Goal: Task Accomplishment & Management: Use online tool/utility

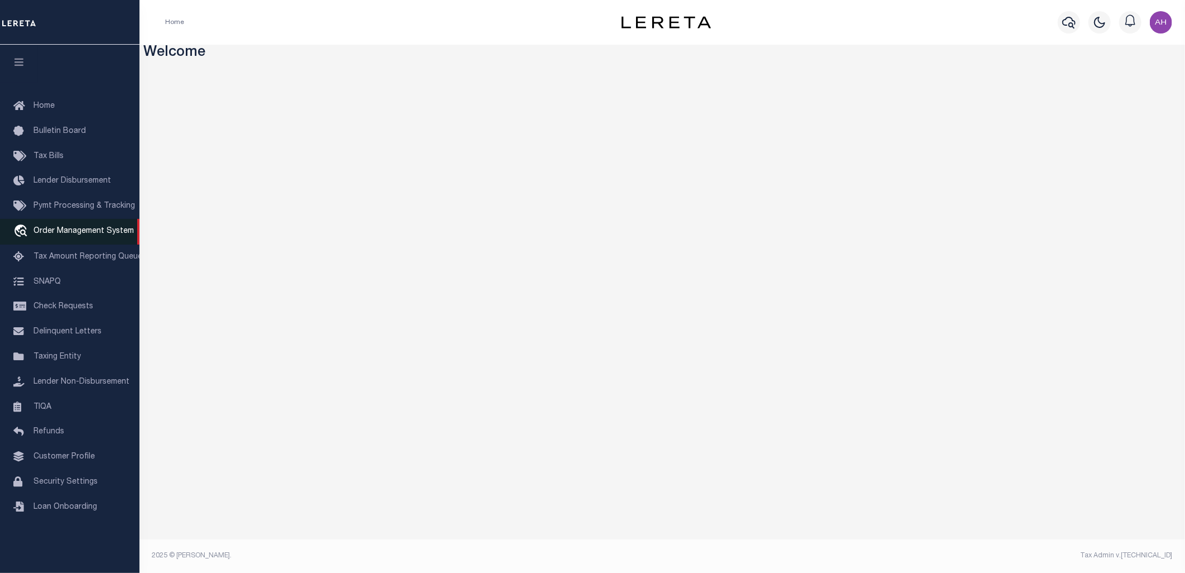
click at [68, 227] on span "Order Management System" at bounding box center [83, 231] width 100 height 8
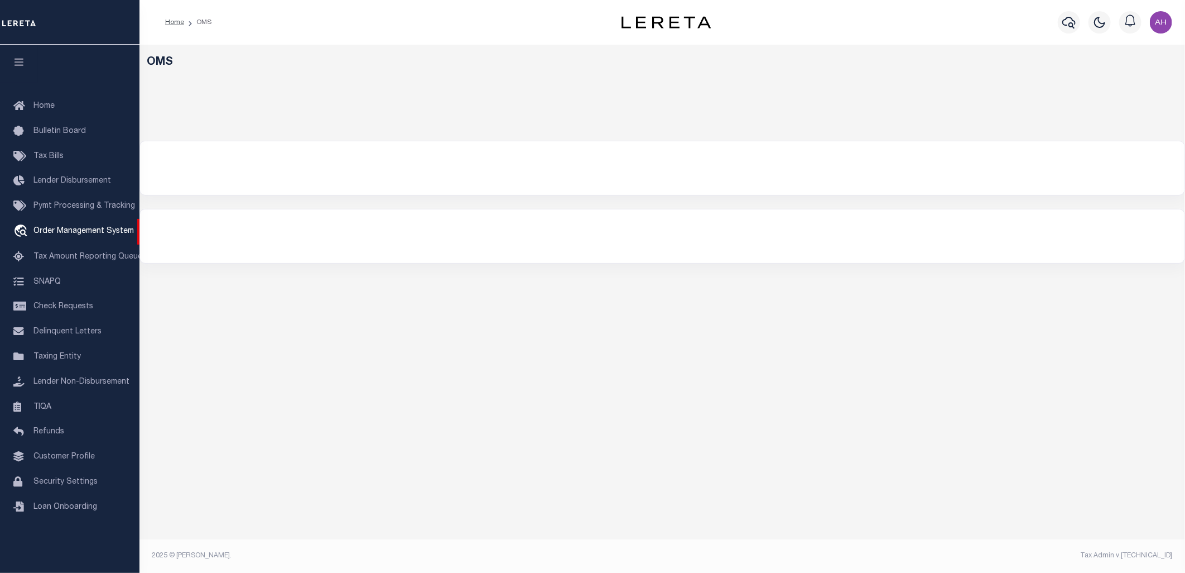
select select "200"
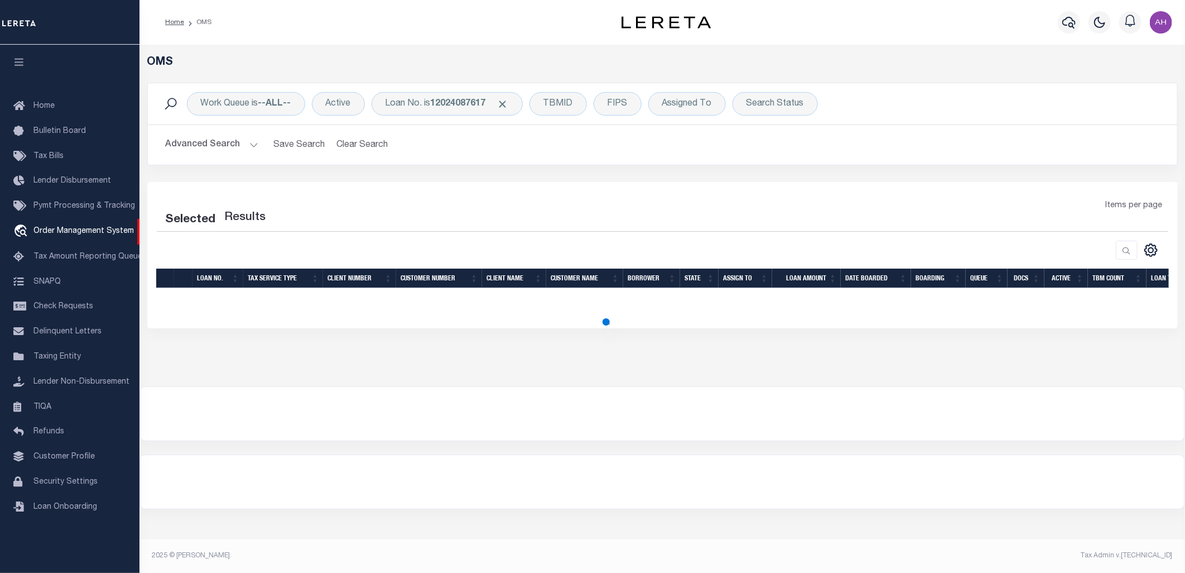
select select "200"
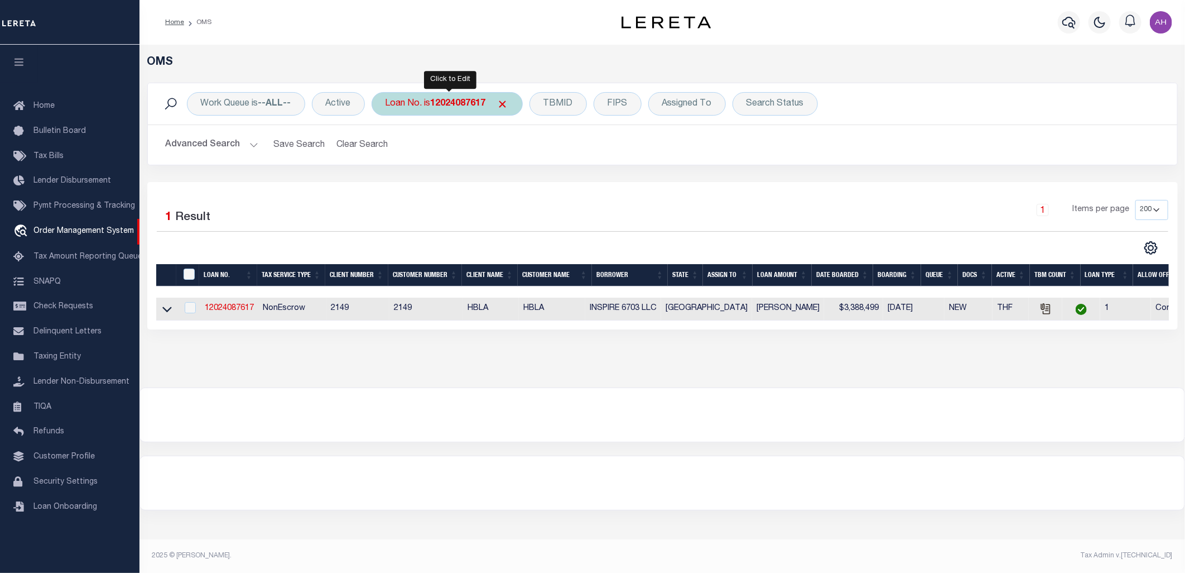
click at [445, 109] on div "Loan No. is 12024087617" at bounding box center [447, 103] width 151 height 23
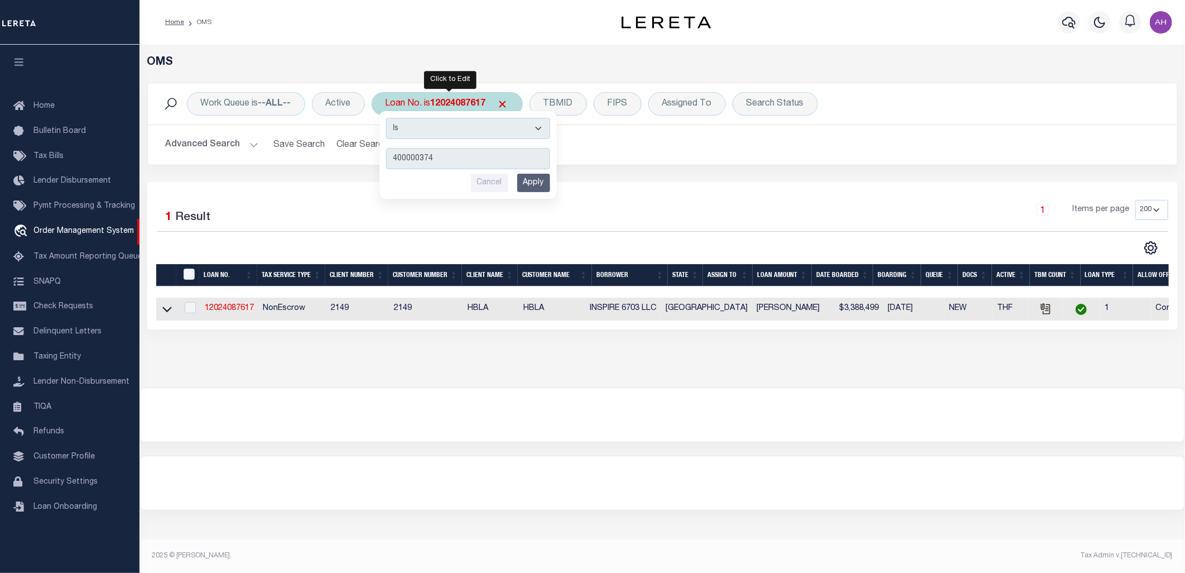
type input "400000374"
click at [532, 177] on input "Apply" at bounding box center [533, 183] width 33 height 18
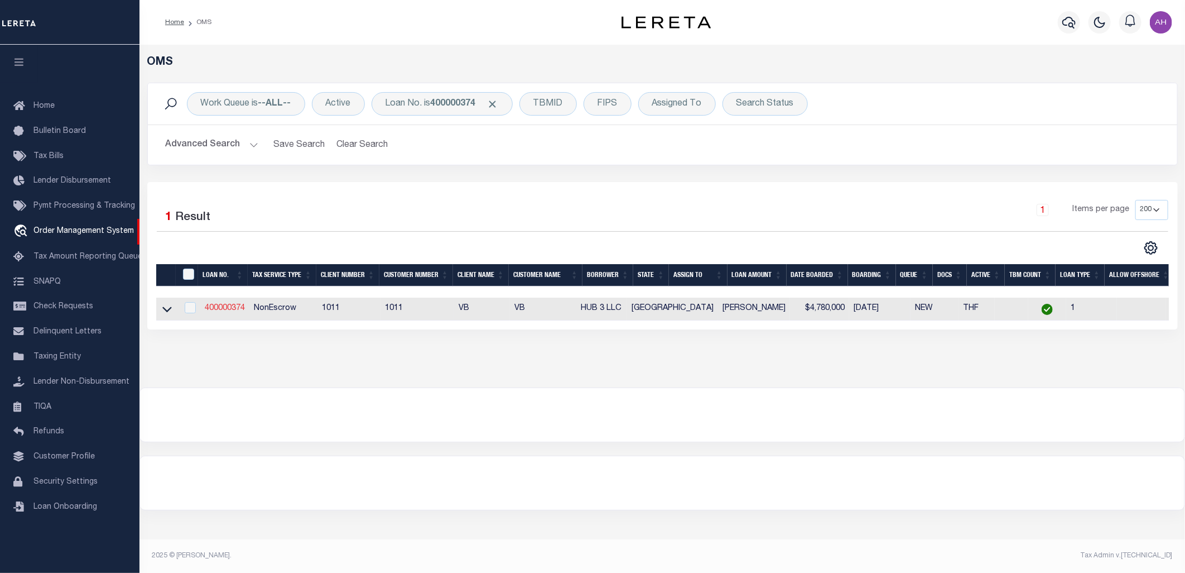
click at [222, 306] on link "400000374" at bounding box center [225, 308] width 40 height 8
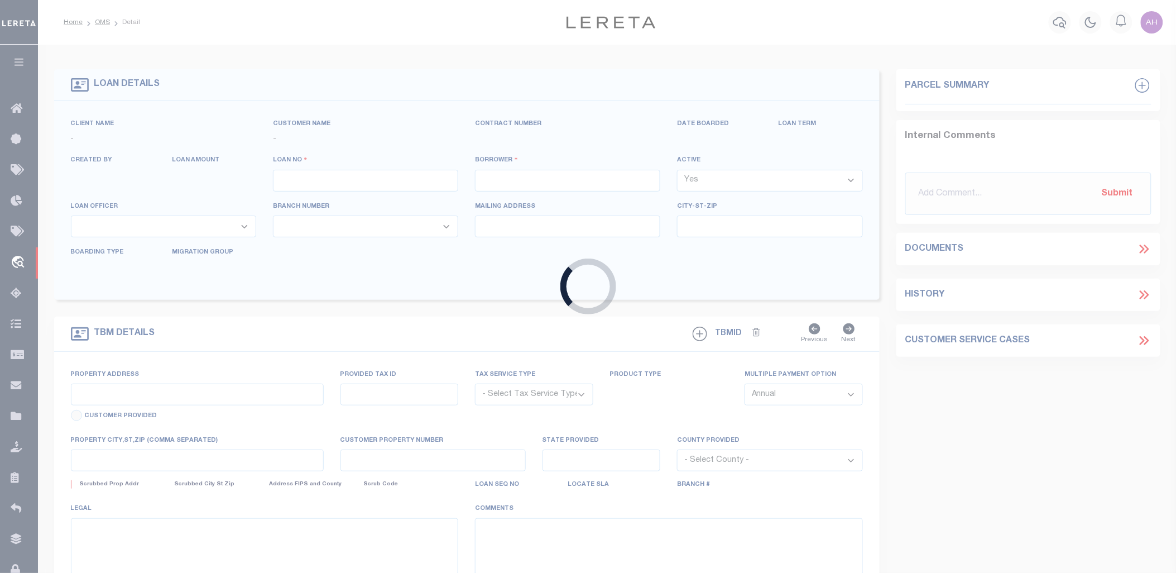
type input "400000374"
type input "HUB 3 LLC"
select select
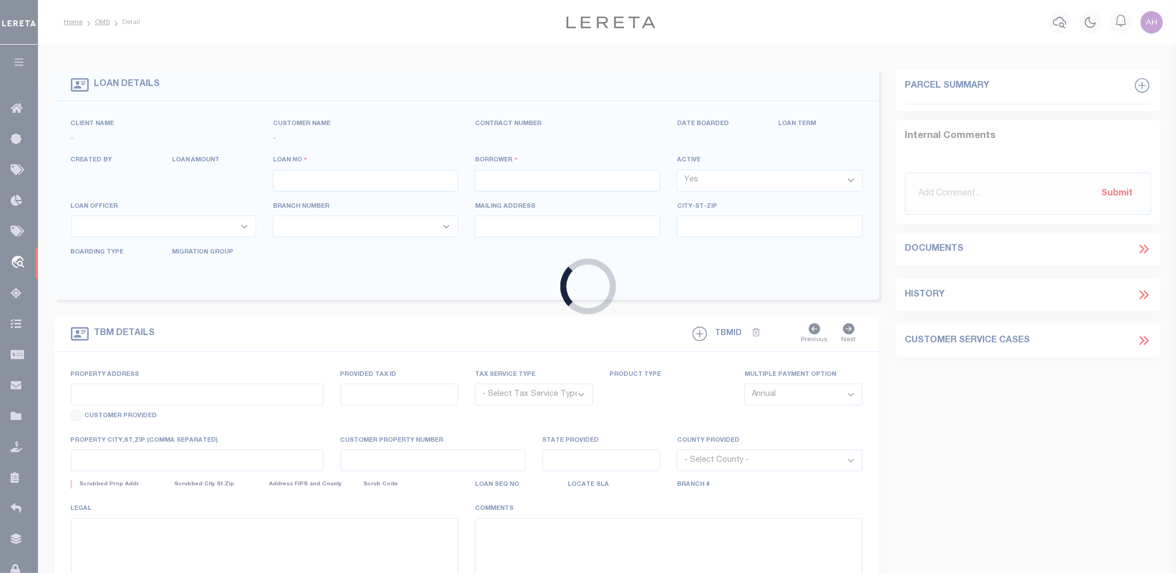
select select "NonEscrow"
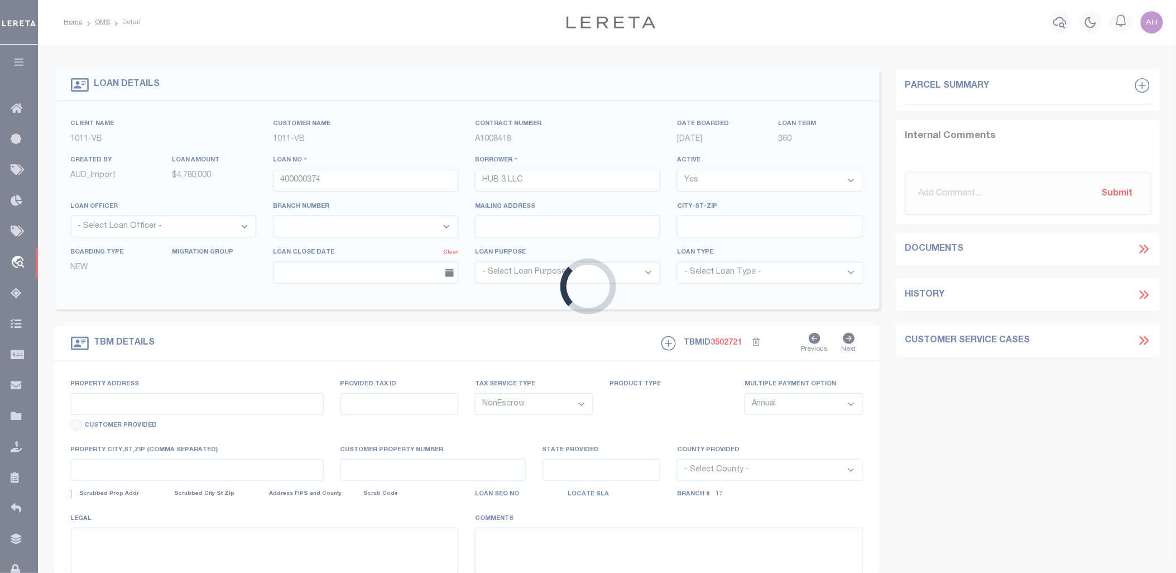
type input "[STREET_ADDRESS]"
select select
type input "[GEOGRAPHIC_DATA]"
select select
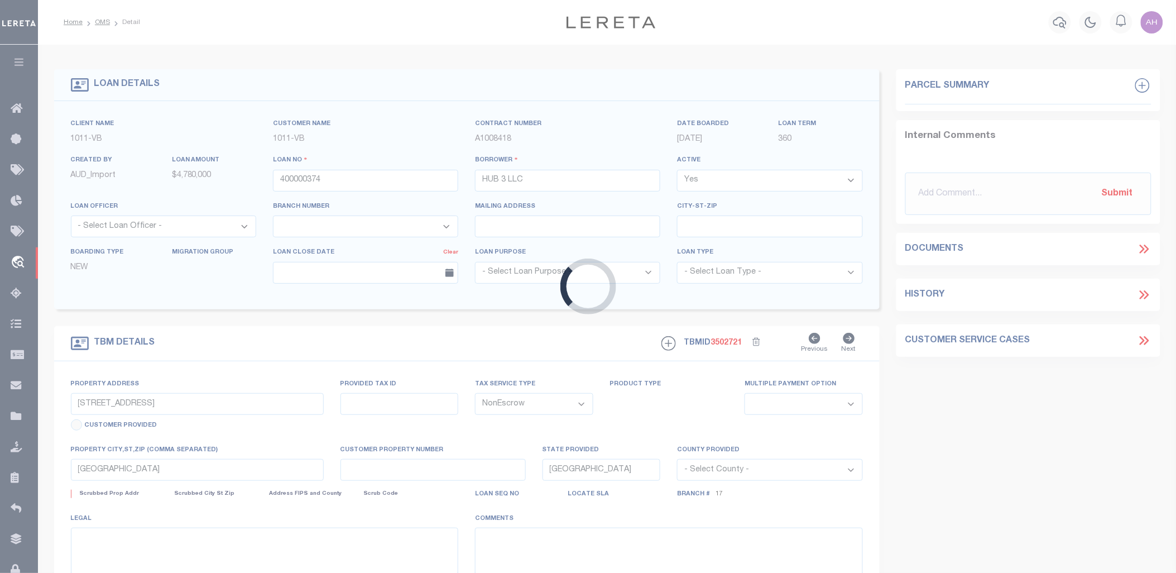
type textarea "SEE EXHIBIT A"
select select "568"
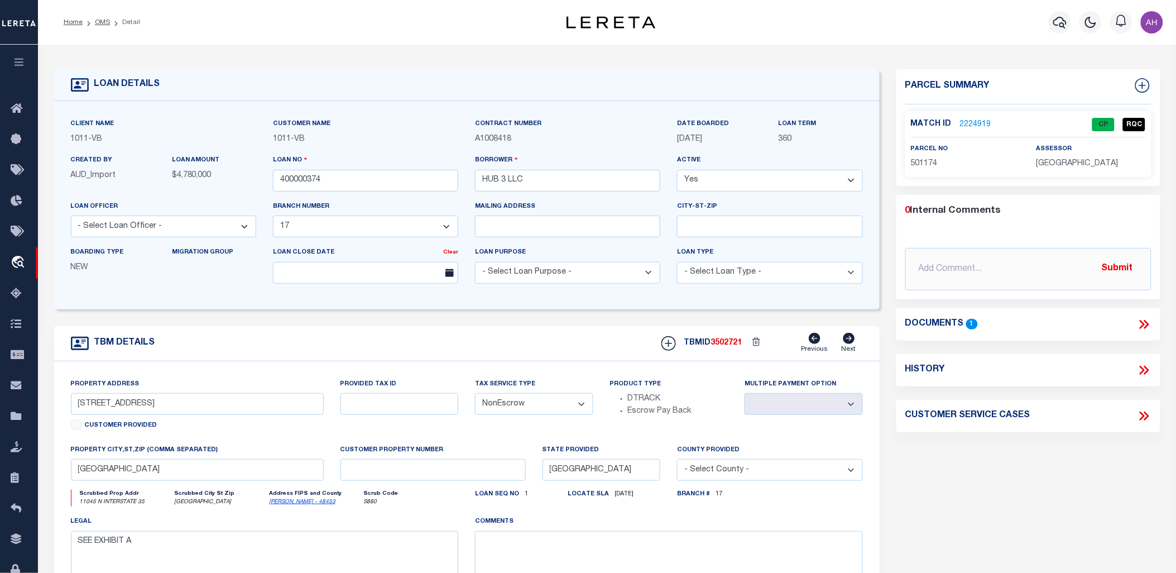
click at [980, 123] on link "2224919" at bounding box center [975, 125] width 31 height 12
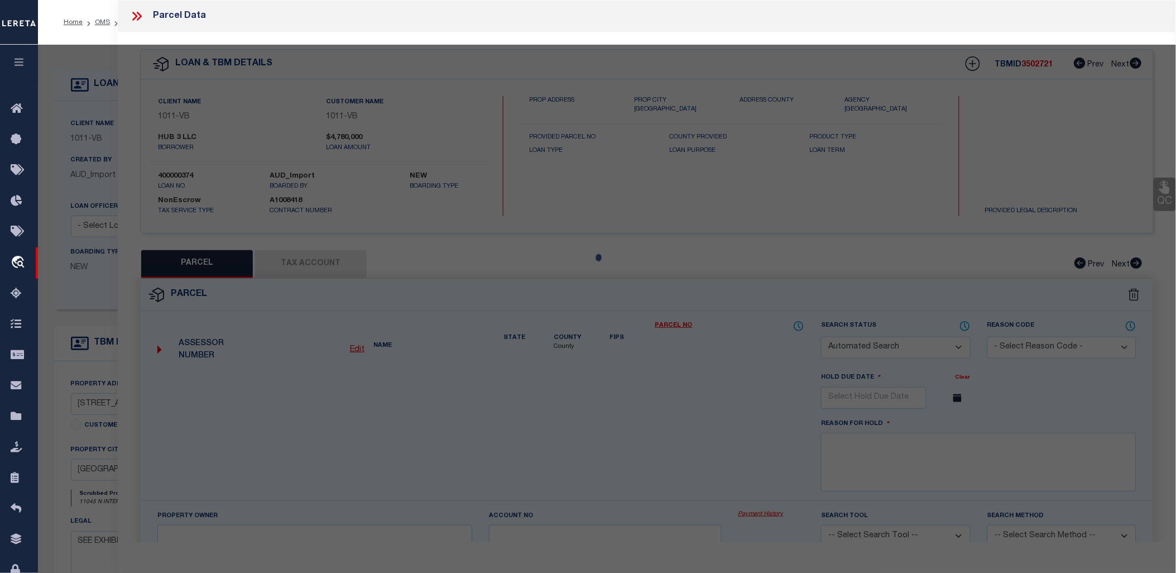
checkbox input "false"
select select "CP"
type input "HUB 3 LLC"
select select "AGW"
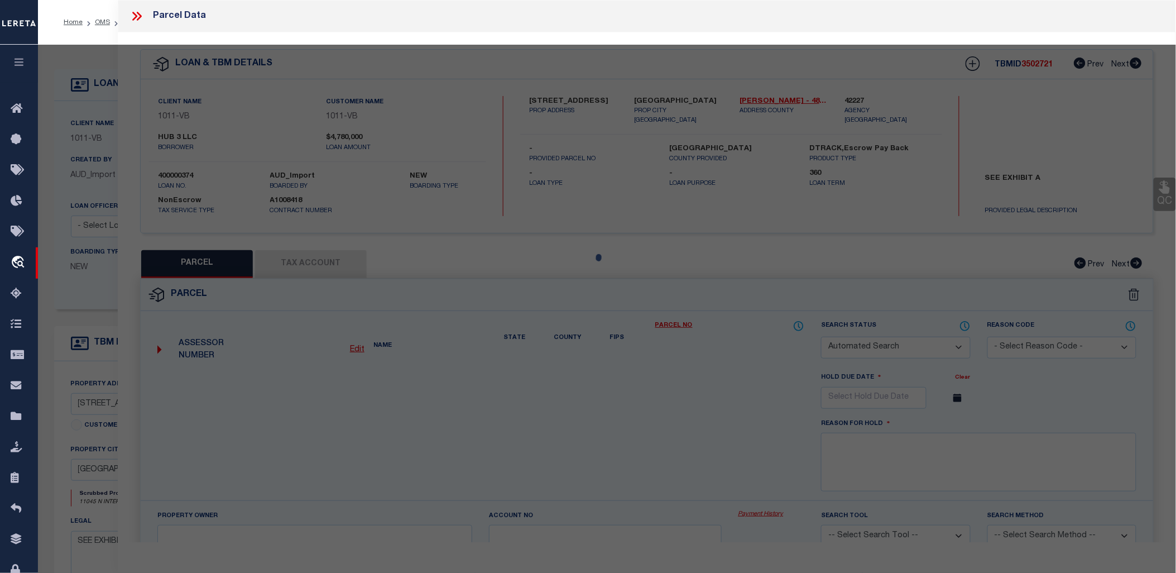
select select "ADD"
type input "11405 N INTERSTATE HY 35"
type input "TX 78753"
type textarea "LOT 1 [PERSON_NAME][GEOGRAPHIC_DATA] SEC 2"
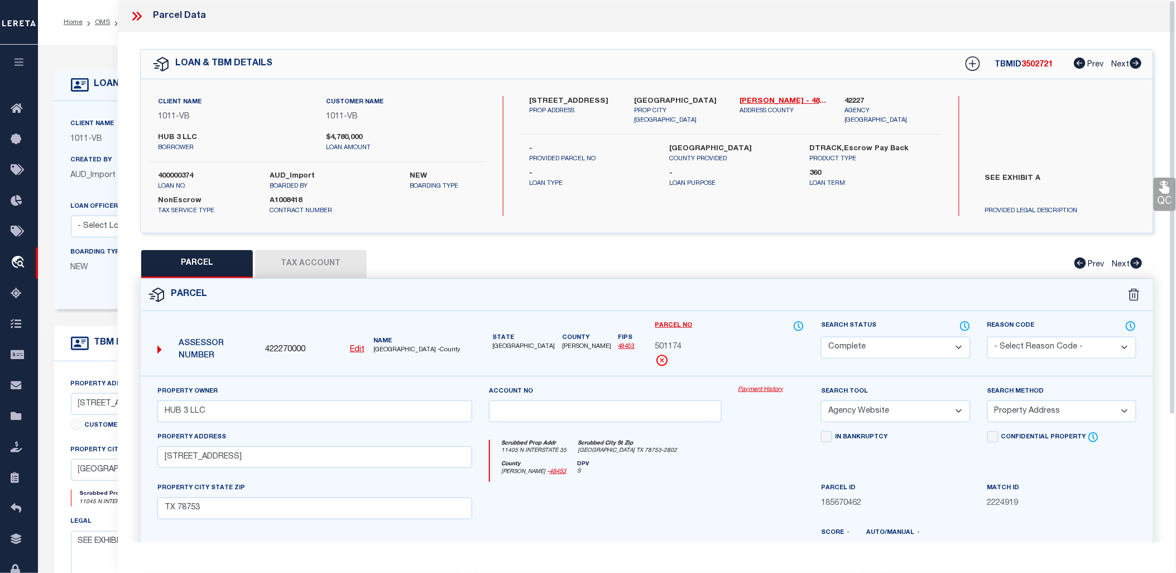
click at [773, 391] on link "Payment History" at bounding box center [771, 389] width 66 height 9
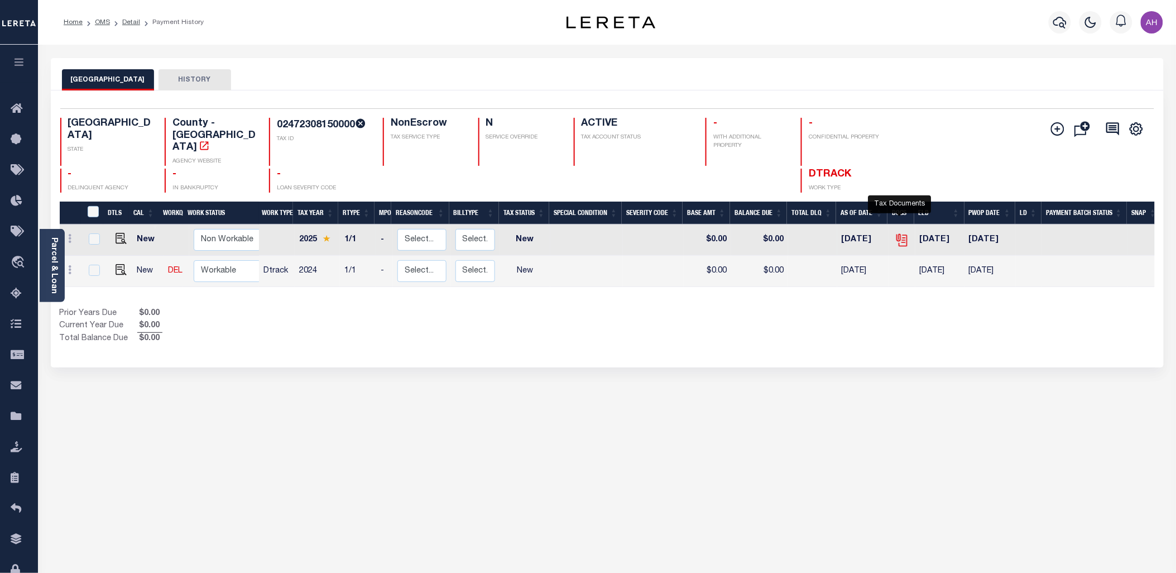
click at [895, 233] on icon "" at bounding box center [902, 240] width 15 height 15
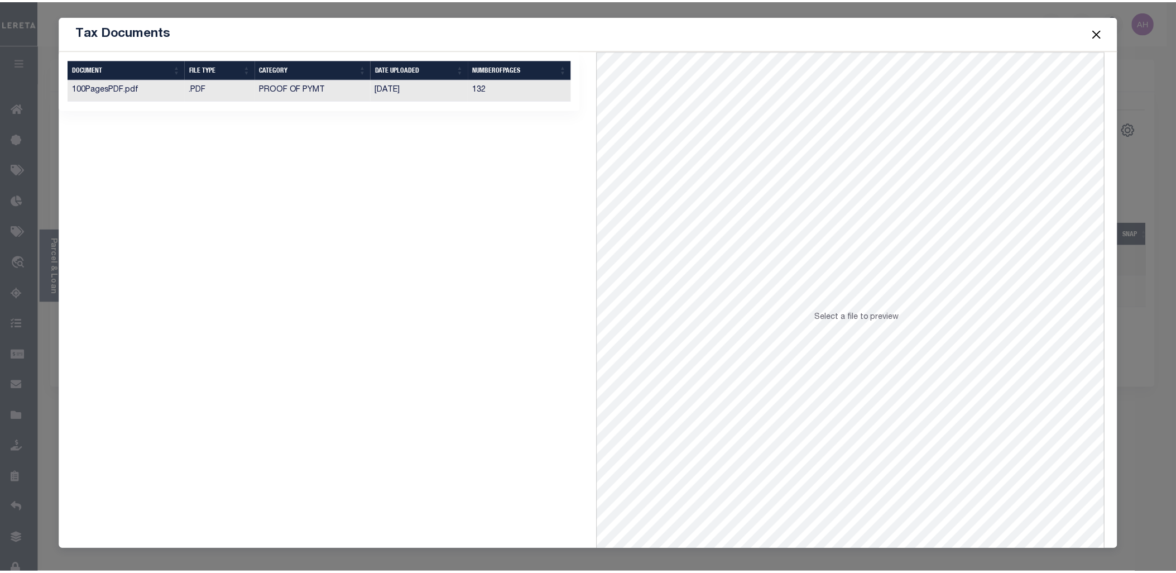
scroll to position [0, 1]
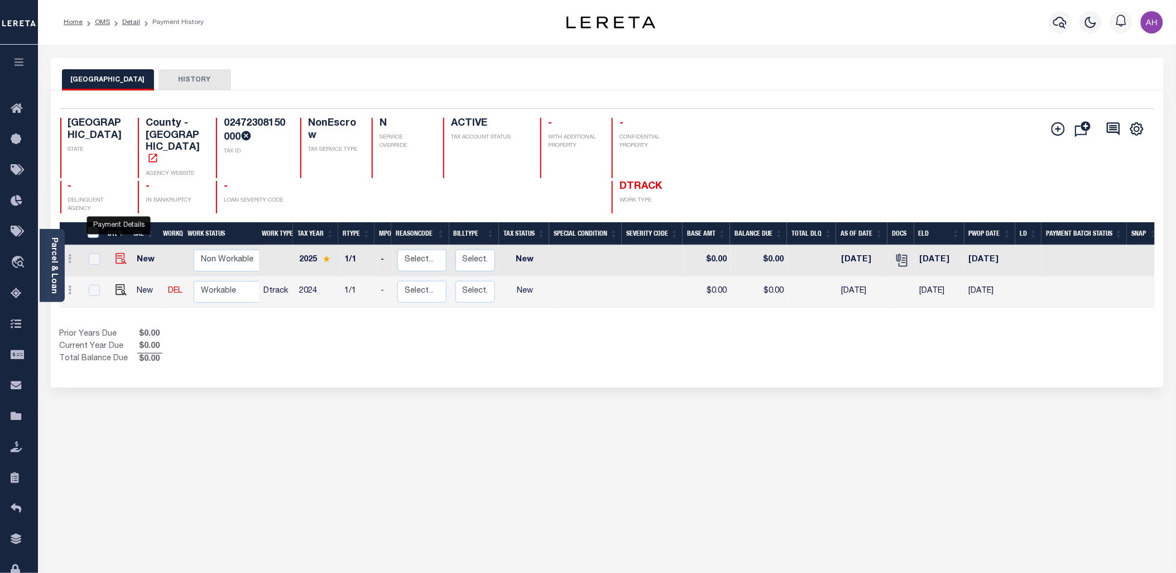
click at [116, 253] on img "" at bounding box center [121, 258] width 11 height 11
checkbox input "true"
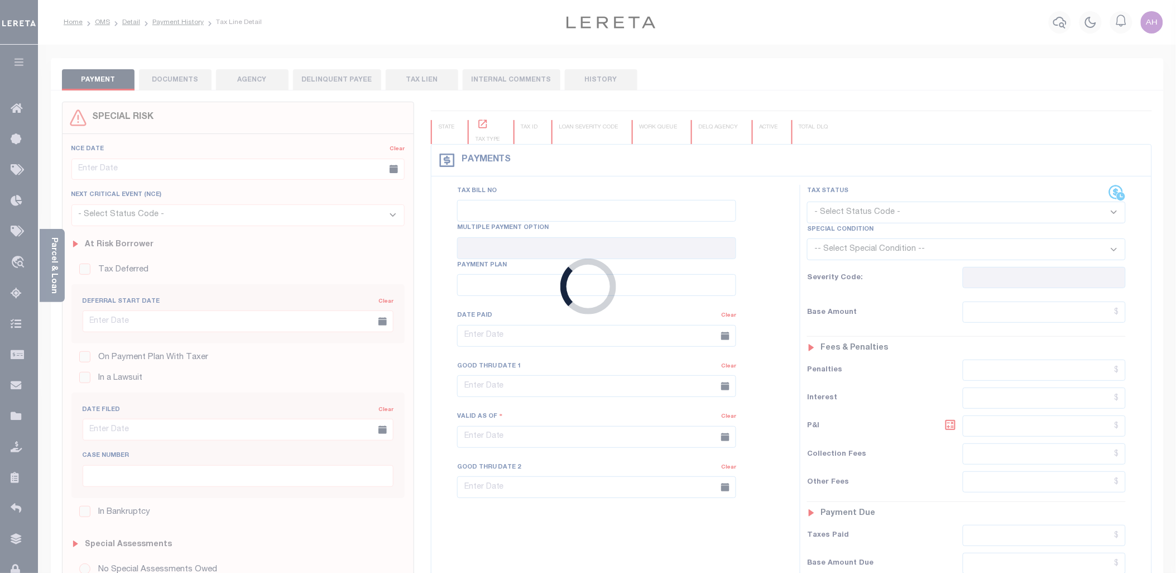
checkbox input "false"
type input "08/12/2025"
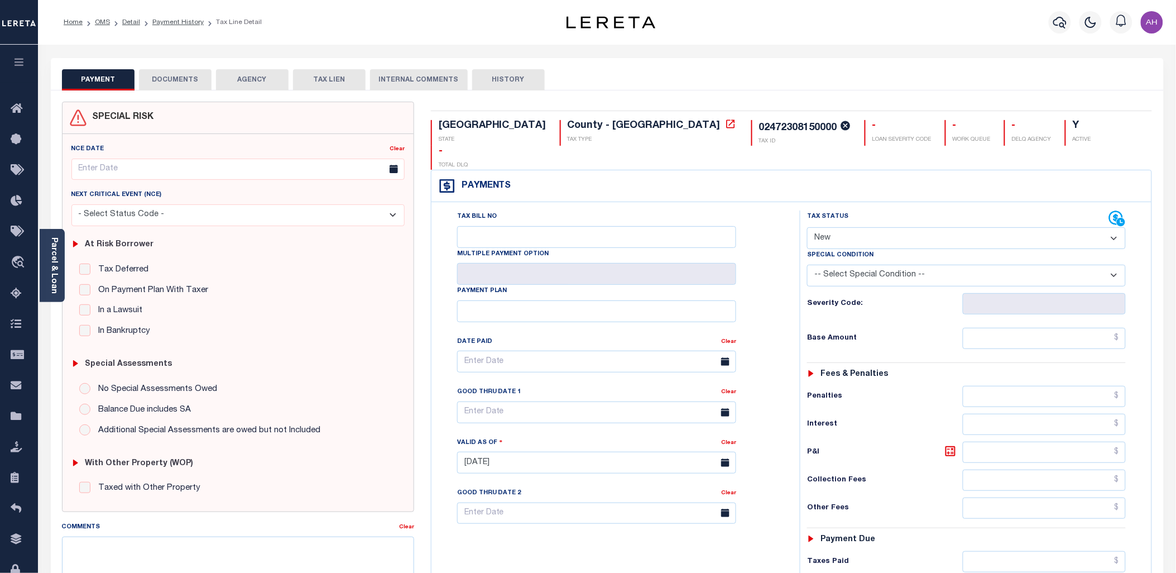
click at [1040, 227] on select "- Select Status Code - Open Due/Unpaid Paid Incomplete No Tax Due Internal Refu…" at bounding box center [966, 238] width 319 height 22
select select "PYD"
click at [807, 227] on select "- Select Status Code - Open Due/Unpaid Paid Incomplete No Tax Due Internal Refu…" at bounding box center [966, 238] width 319 height 22
type input "[DATE]"
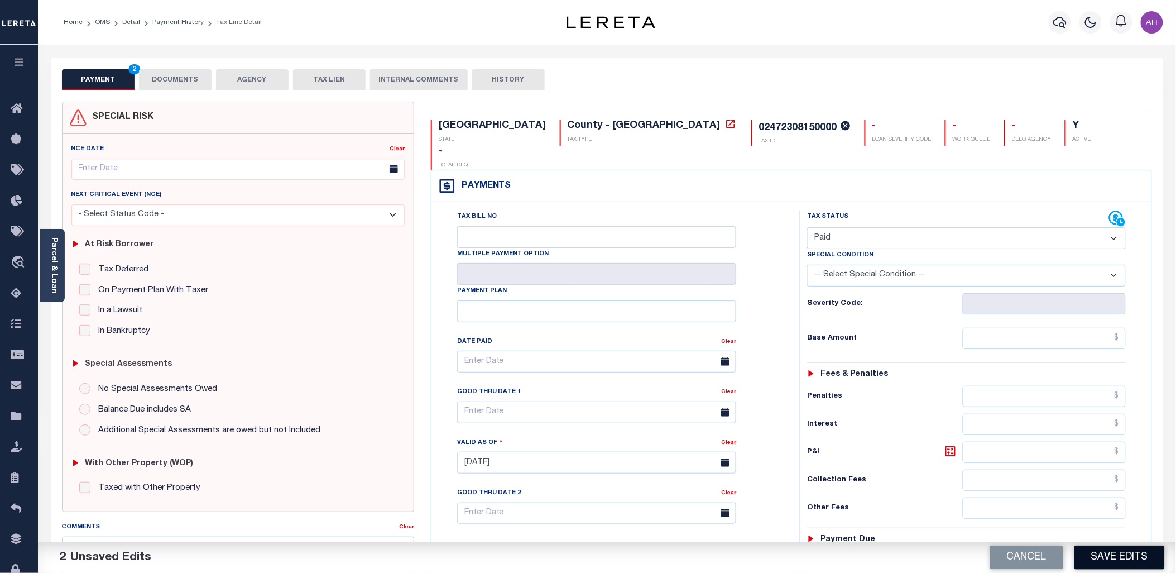
click at [1129, 554] on button "Save Edits" at bounding box center [1119, 557] width 90 height 24
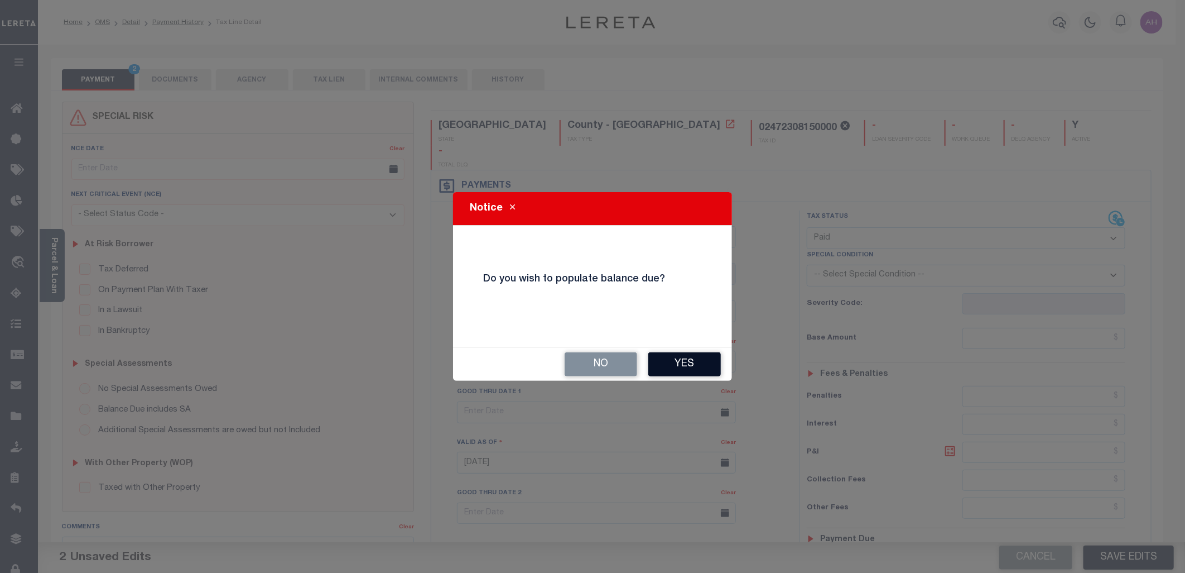
click at [712, 369] on button "Yes" at bounding box center [685, 364] width 73 height 24
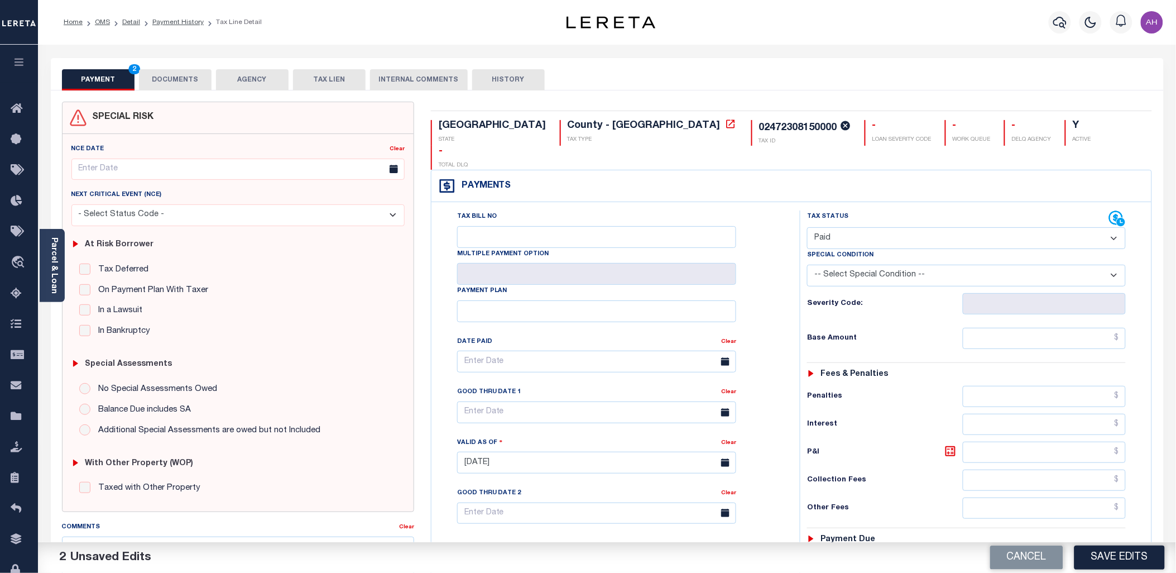
scroll to position [45, 0]
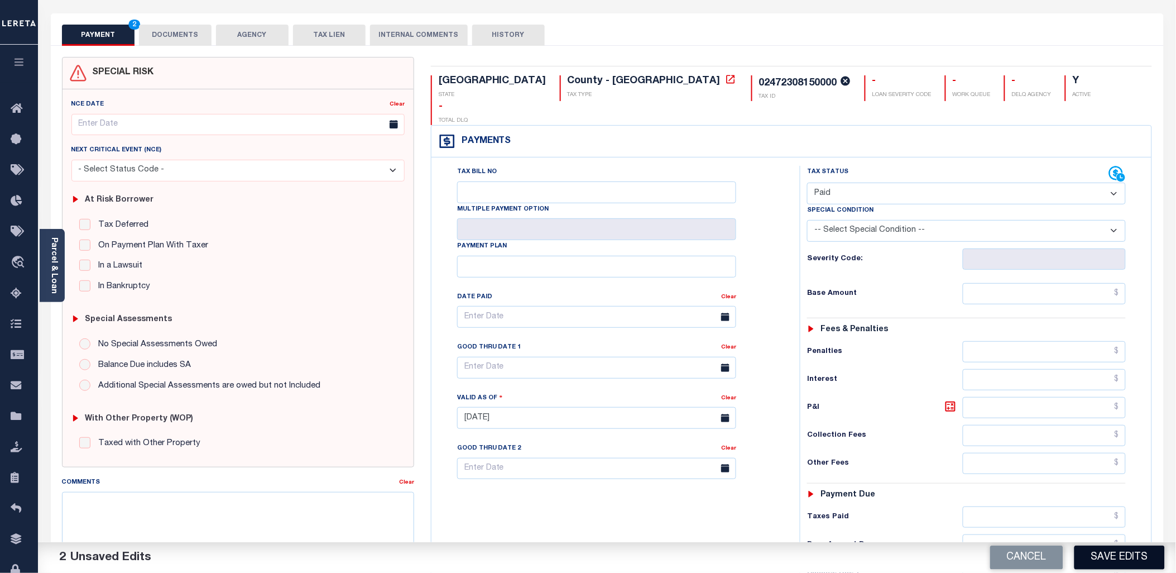
click at [1141, 565] on button "Save Edits" at bounding box center [1119, 557] width 90 height 24
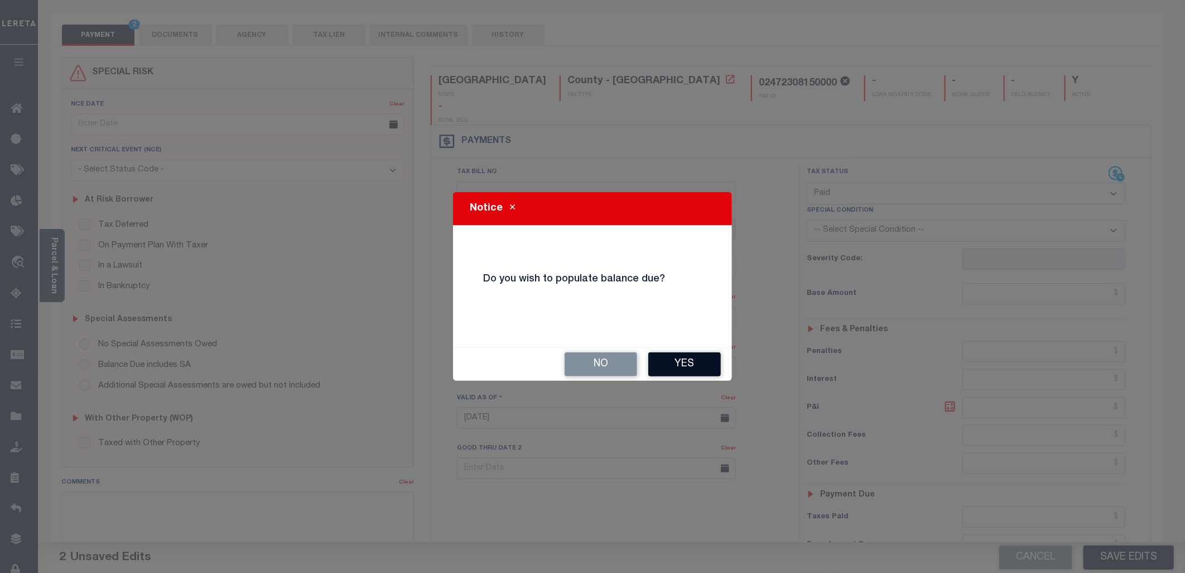
click at [707, 367] on button "Yes" at bounding box center [685, 364] width 73 height 24
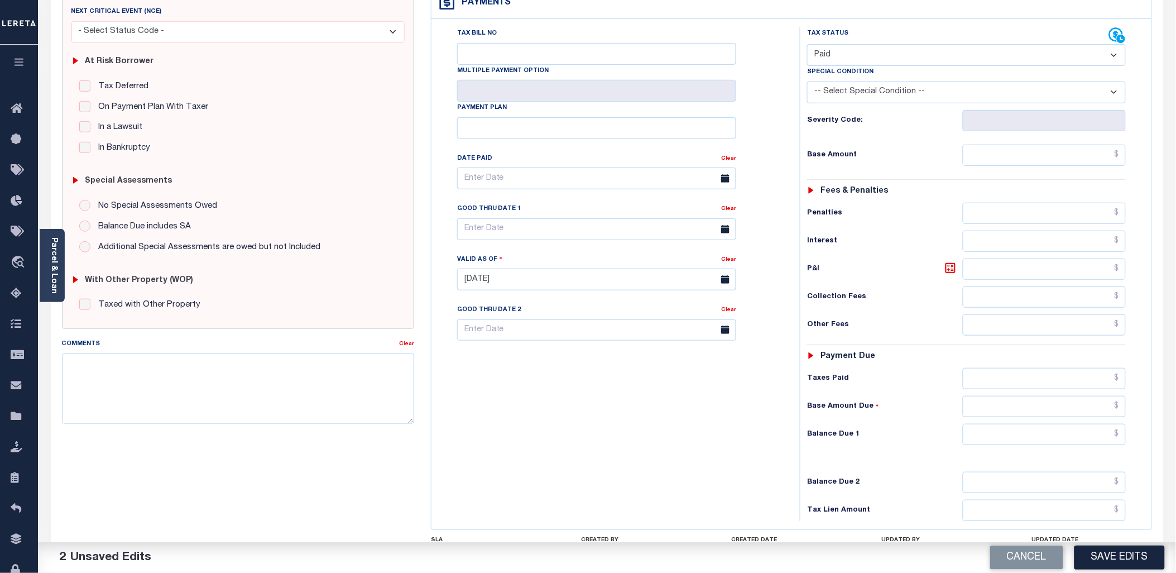
scroll to position [0, 0]
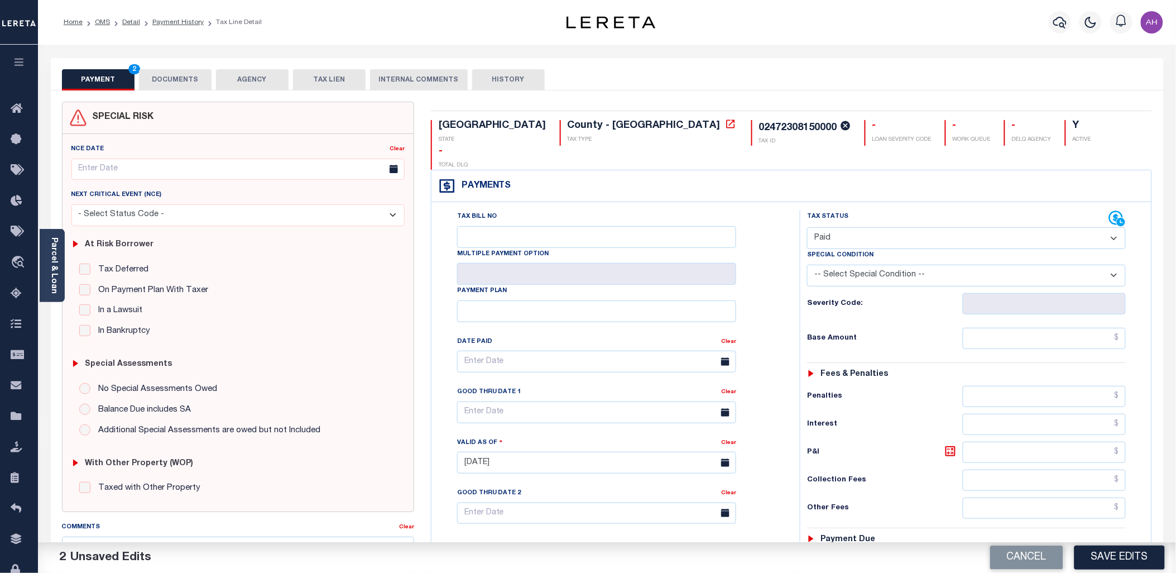
click at [918, 265] on select "-- Select Special Condition -- 3RD PARTY TAX LIEN AGENCY TAX LIEN (A.K.A Inside…" at bounding box center [966, 276] width 319 height 22
select select "21"
click at [807, 265] on select "-- Select Special Condition -- 3RD PARTY TAX LIEN AGENCY TAX LIEN (A.K.A Inside…" at bounding box center [966, 276] width 319 height 22
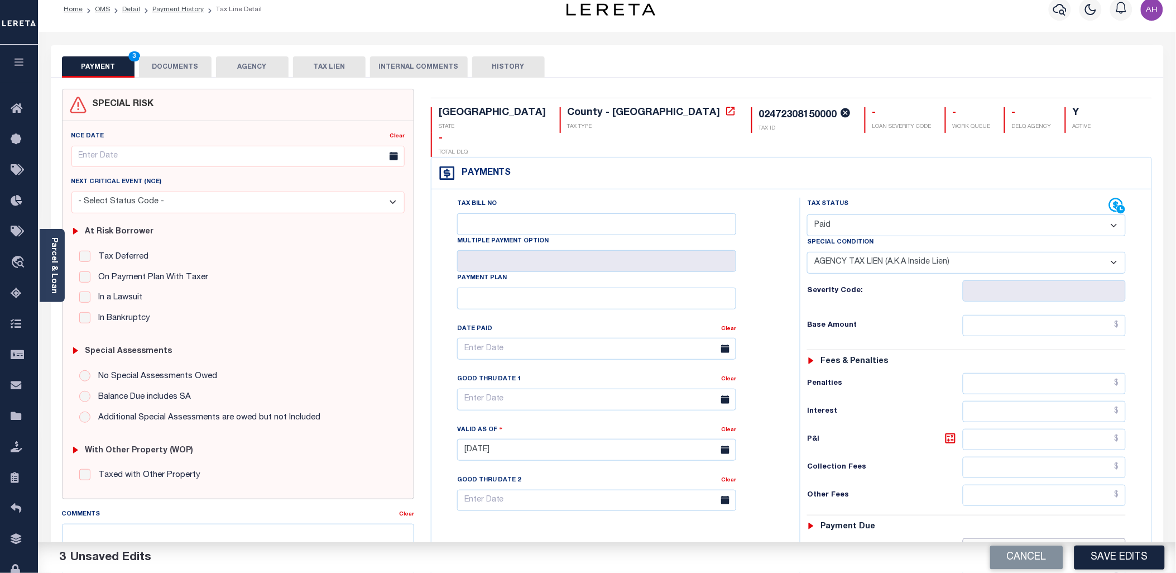
click at [1065, 538] on input "text" at bounding box center [1044, 548] width 163 height 21
type input "$1,300.00"
click at [1139, 484] on div "Tax Status Status - Select Status Code -" at bounding box center [970, 444] width 340 height 493
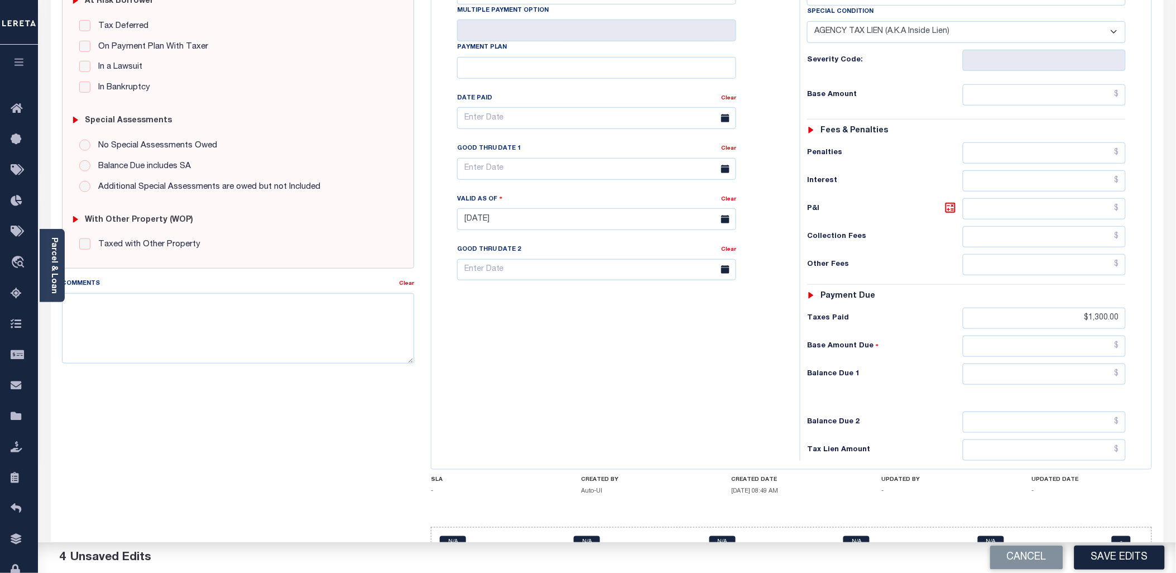
scroll to position [237, 0]
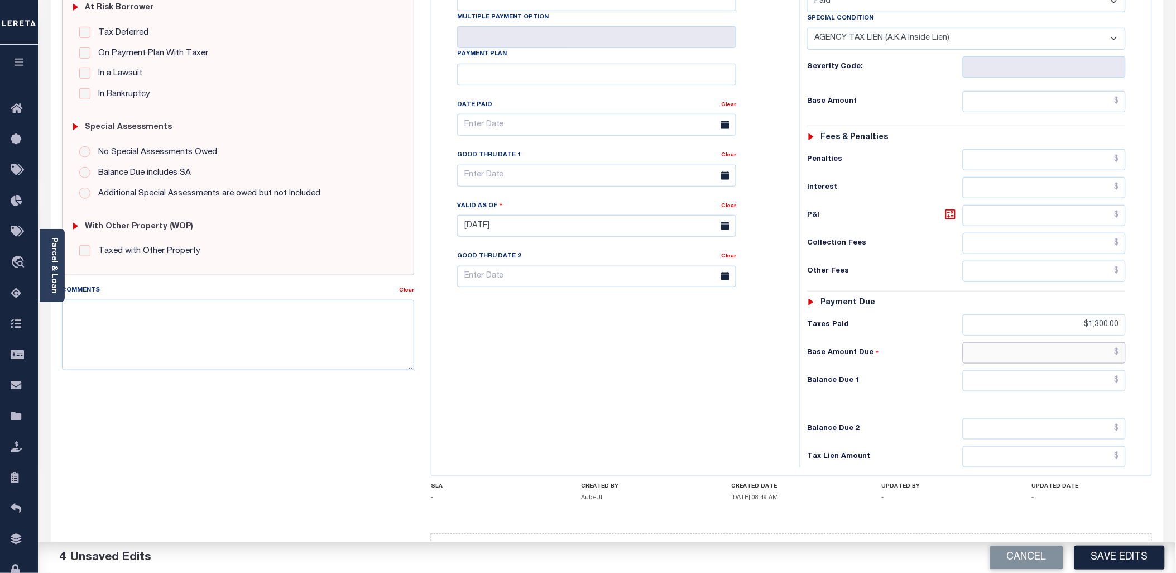
click at [1028, 342] on input "text" at bounding box center [1044, 352] width 163 height 21
type input "$600.00"
click at [1146, 400] on div "Tax Status Status" at bounding box center [969, 220] width 357 height 493
click at [1098, 554] on button "Save Edits" at bounding box center [1119, 557] width 90 height 24
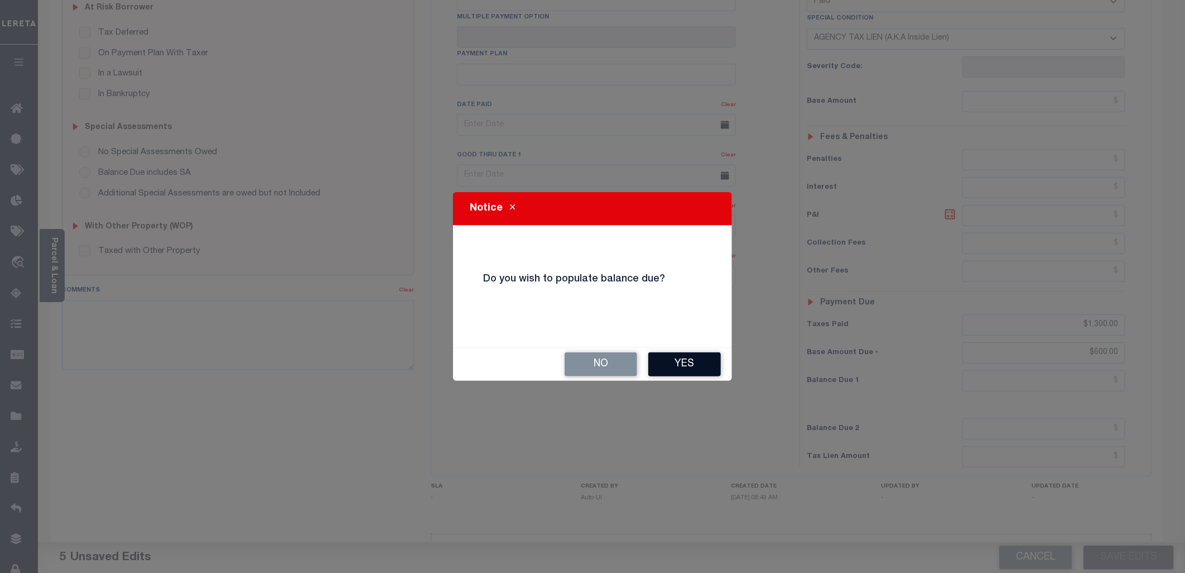
click at [707, 367] on button "Yes" at bounding box center [685, 364] width 73 height 24
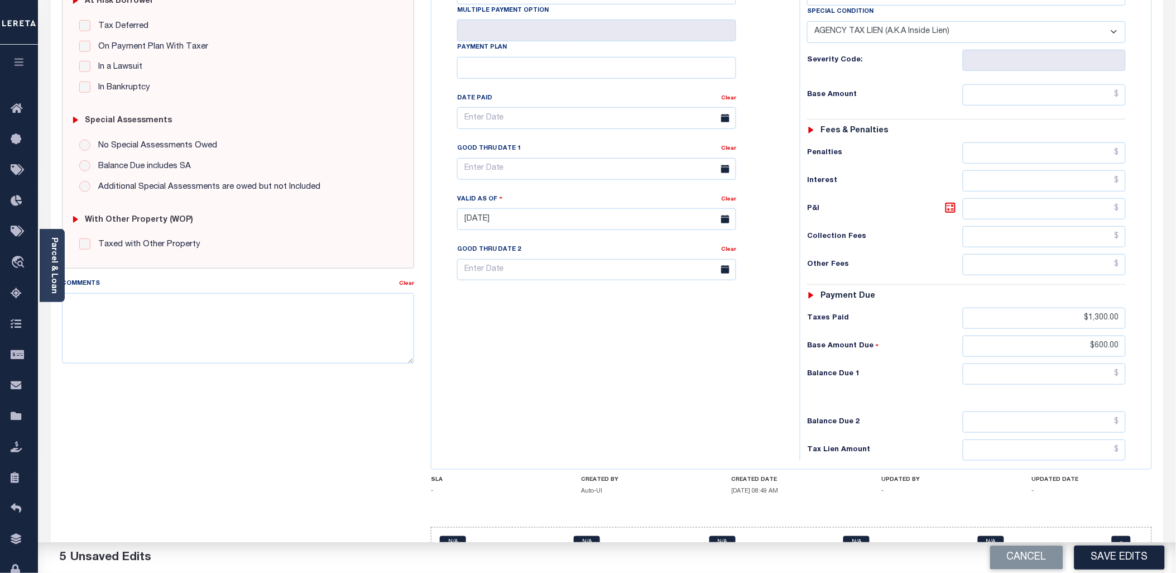
scroll to position [249, 0]
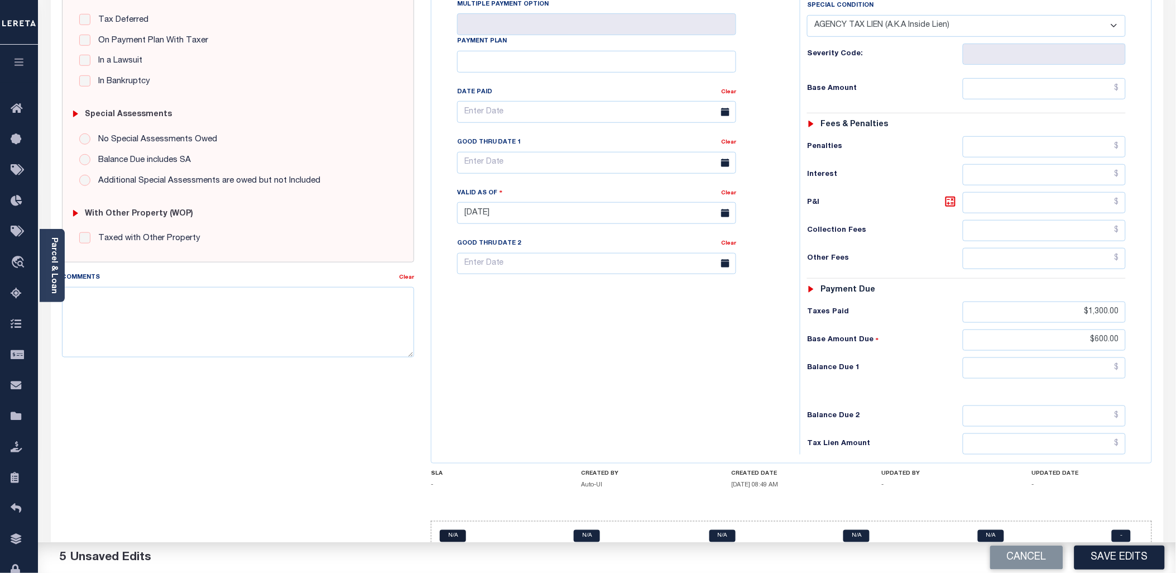
click at [457, 530] on link "N/A" at bounding box center [453, 536] width 26 height 12
click at [1027, 565] on button "Cancel" at bounding box center [1026, 557] width 73 height 24
type input "[DATE]"
select select "NW2"
select select "0"
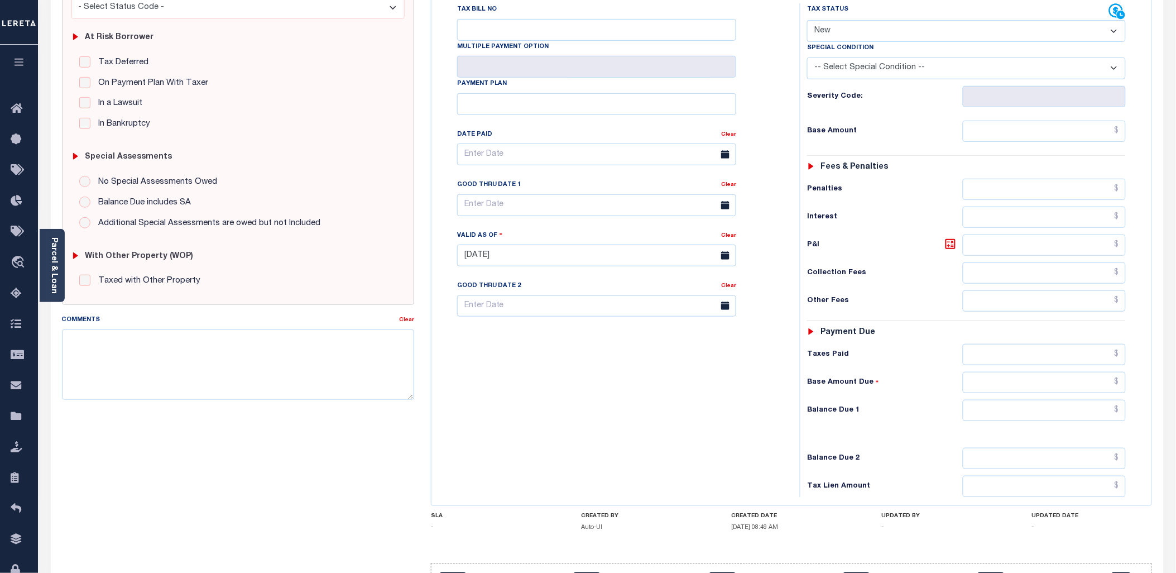
scroll to position [23, 0]
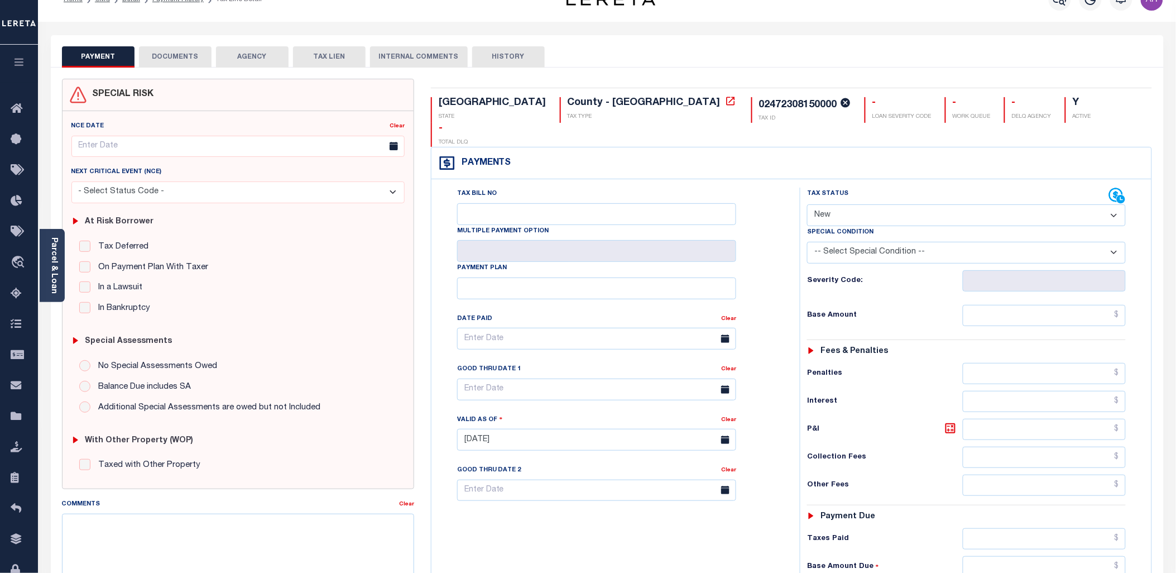
click at [945, 204] on select "- Select Status Code - Open Due/Unpaid Paid Incomplete No Tax Due Internal Refu…" at bounding box center [966, 215] width 319 height 22
select select "PYD"
click at [807, 204] on select "- Select Status Code - Open Due/Unpaid Paid Incomplete No Tax Due Internal Refu…" at bounding box center [966, 215] width 319 height 22
type input "[DATE]"
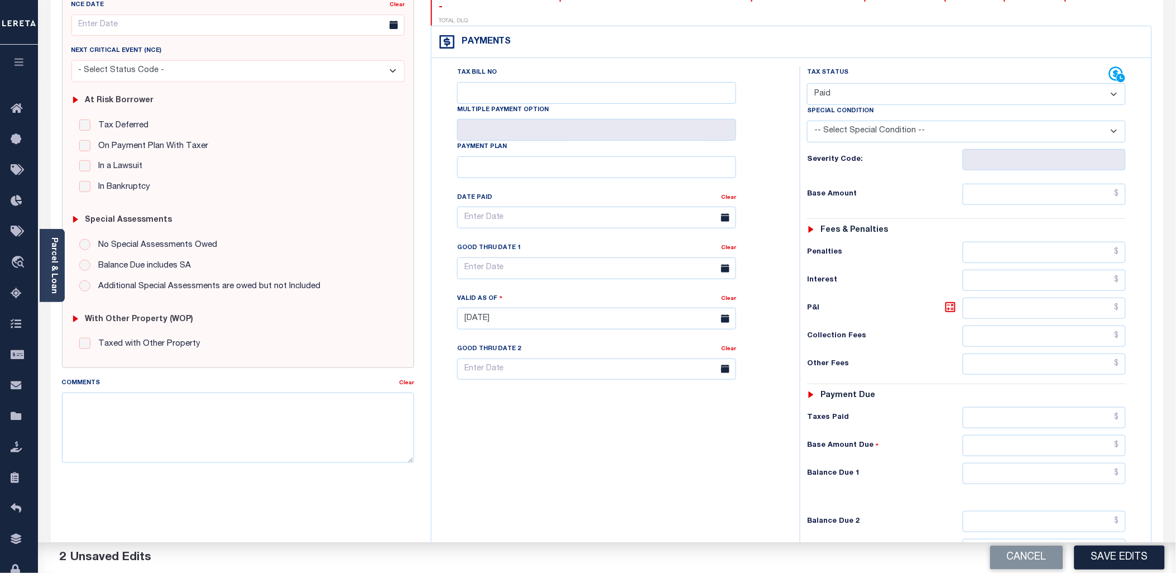
scroll to position [165, 0]
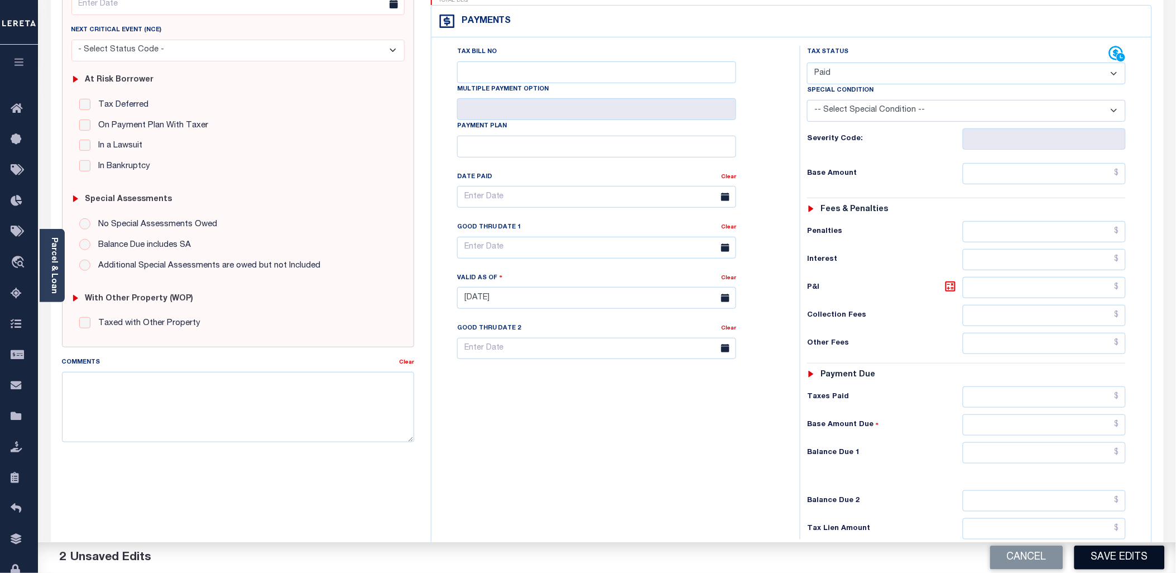
click at [1114, 555] on button "Save Edits" at bounding box center [1119, 557] width 90 height 24
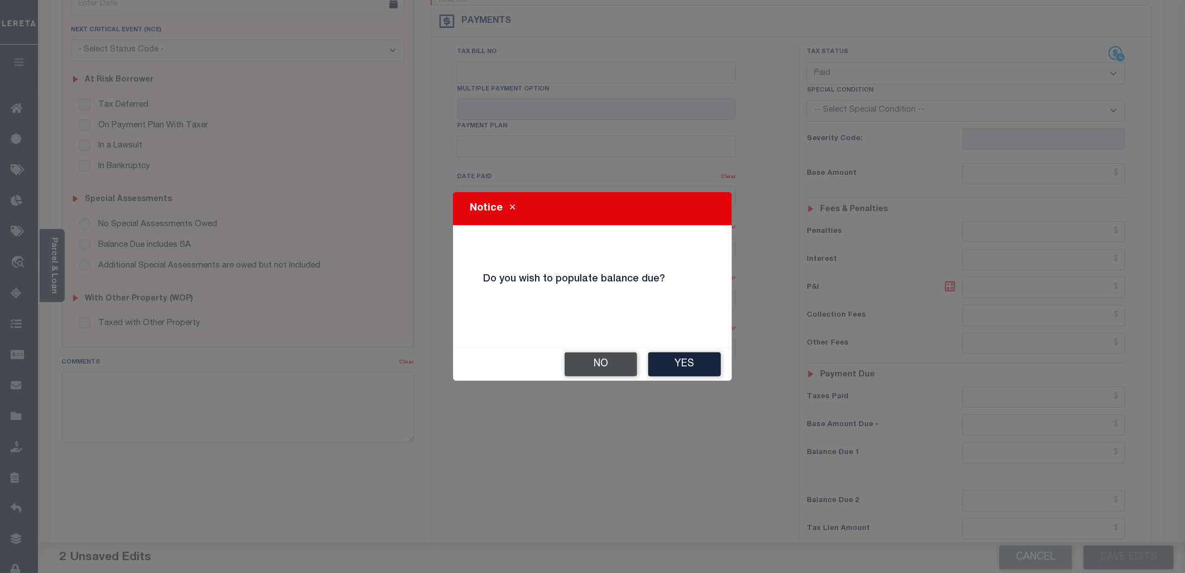
click at [611, 361] on button "No" at bounding box center [601, 364] width 73 height 24
